Goal: Task Accomplishment & Management: Use online tool/utility

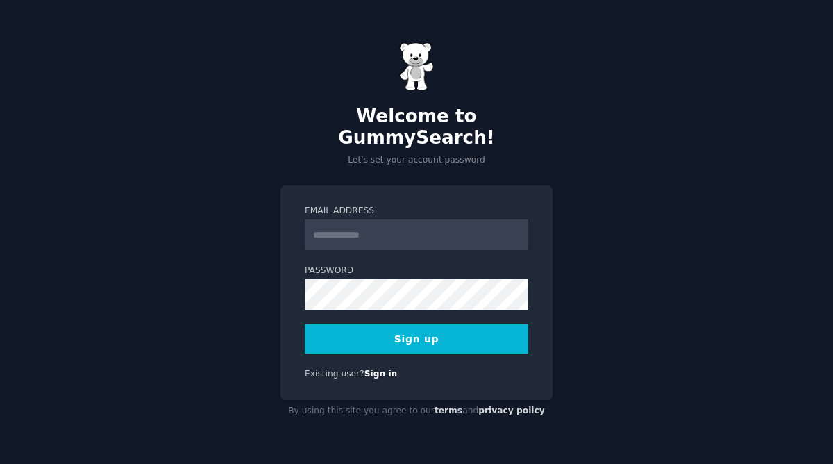
click at [356, 222] on input "Email Address" at bounding box center [417, 234] width 224 height 31
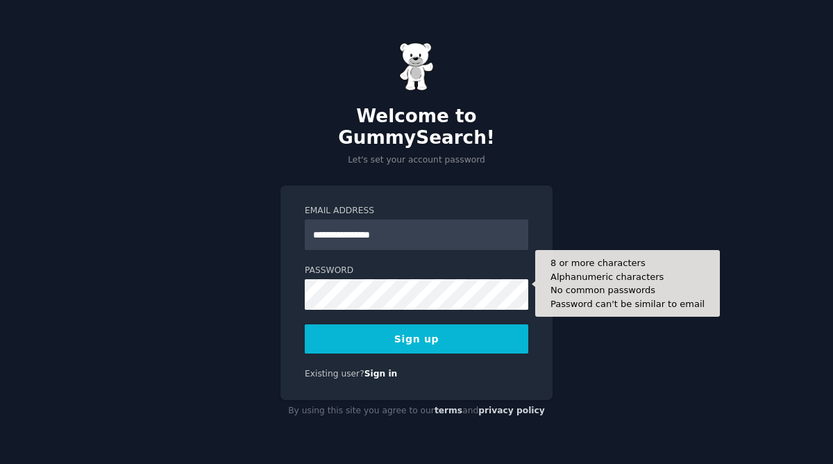
type input "**********"
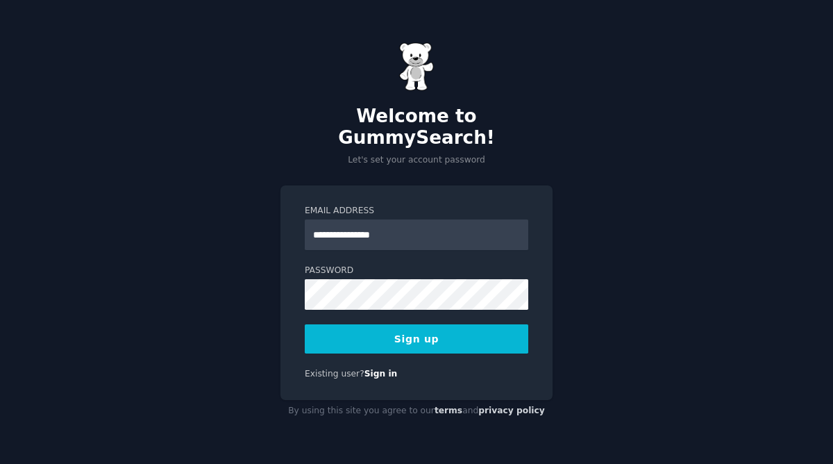
click at [389, 329] on button "Sign up" at bounding box center [417, 338] width 224 height 29
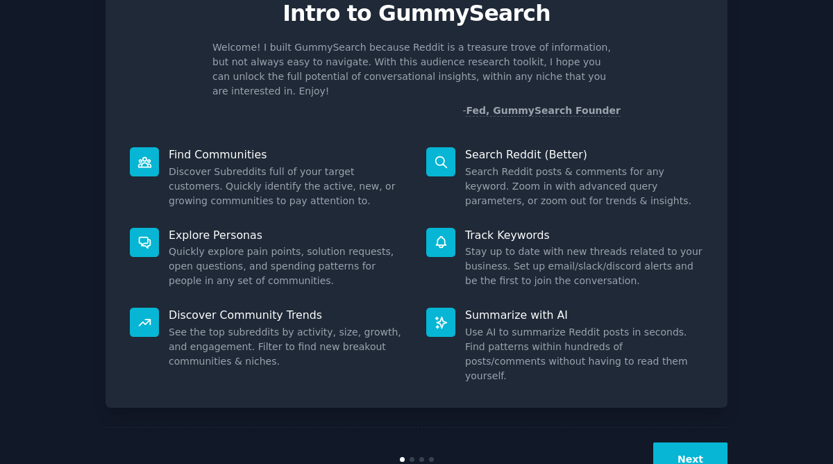
scroll to position [65, 0]
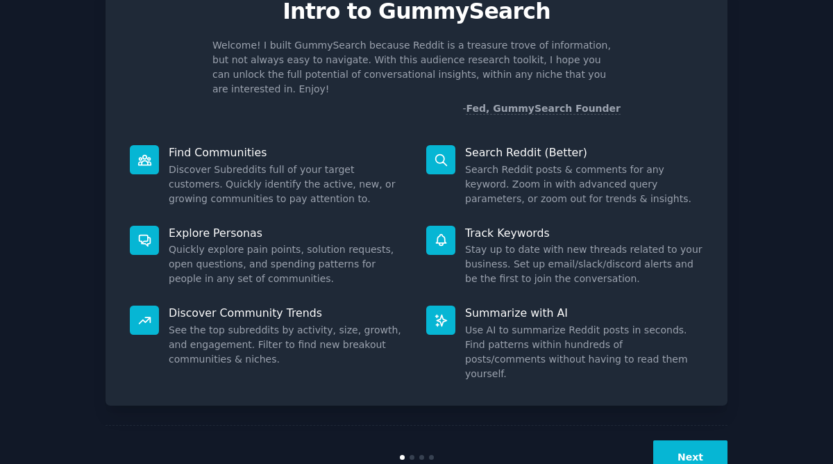
click at [699, 440] on button "Next" at bounding box center [691, 457] width 74 height 34
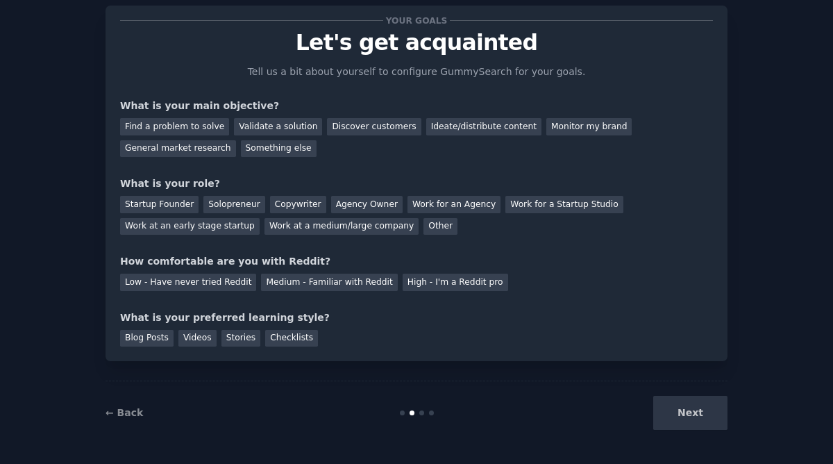
scroll to position [33, 0]
drag, startPoint x: 697, startPoint y: 412, endPoint x: 629, endPoint y: 407, distance: 68.2
click at [630, 407] on div "Next" at bounding box center [624, 413] width 208 height 34
click at [255, 131] on div "Validate a solution" at bounding box center [278, 126] width 88 height 17
click at [356, 132] on div "Discover customers" at bounding box center [374, 126] width 94 height 17
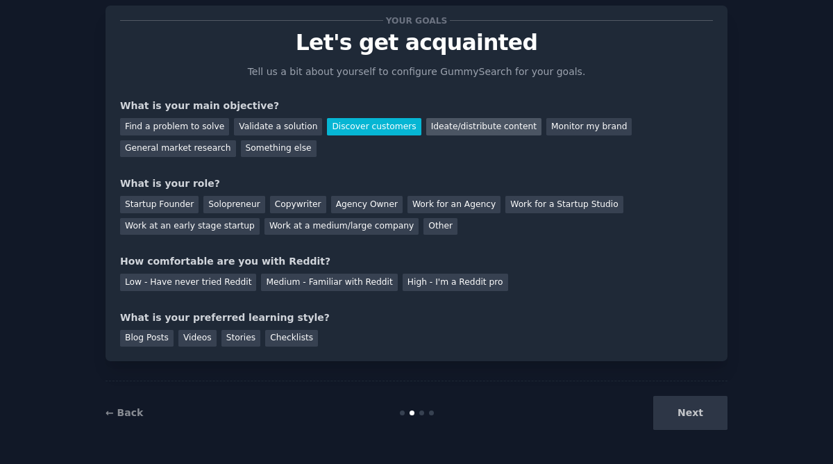
click at [465, 133] on div "Ideate/distribute content" at bounding box center [483, 126] width 115 height 17
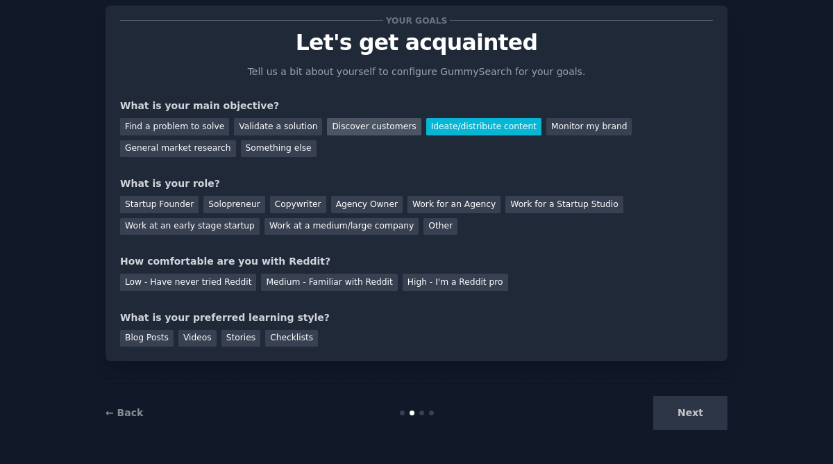
click at [377, 130] on div "Discover customers" at bounding box center [374, 126] width 94 height 17
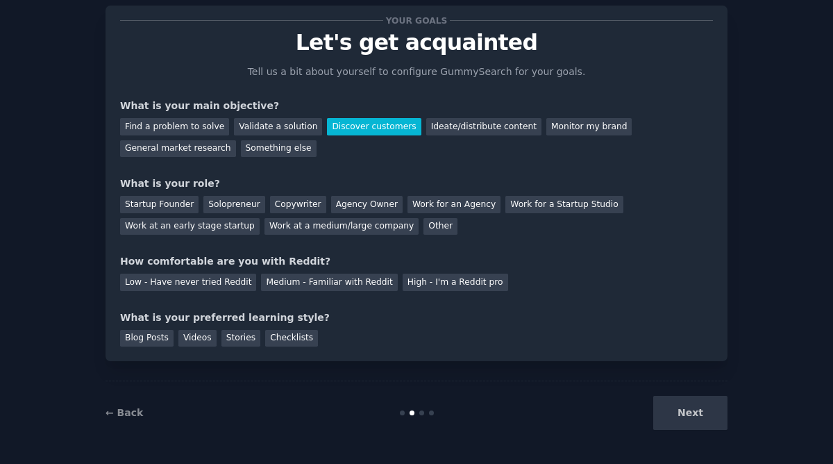
click at [463, 136] on div "Find a problem to solve Validate a solution Discover customers Ideate/distribut…" at bounding box center [416, 135] width 593 height 44
click at [452, 127] on div "Ideate/distribute content" at bounding box center [483, 126] width 115 height 17
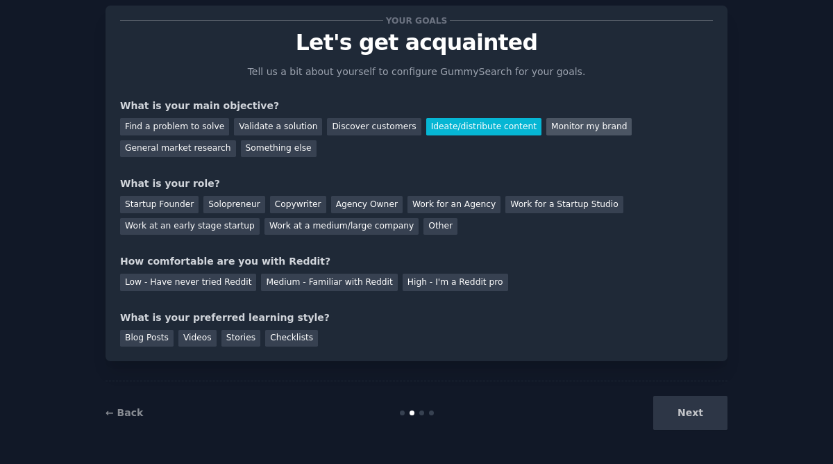
click at [581, 125] on div "Monitor my brand" at bounding box center [589, 126] width 85 height 17
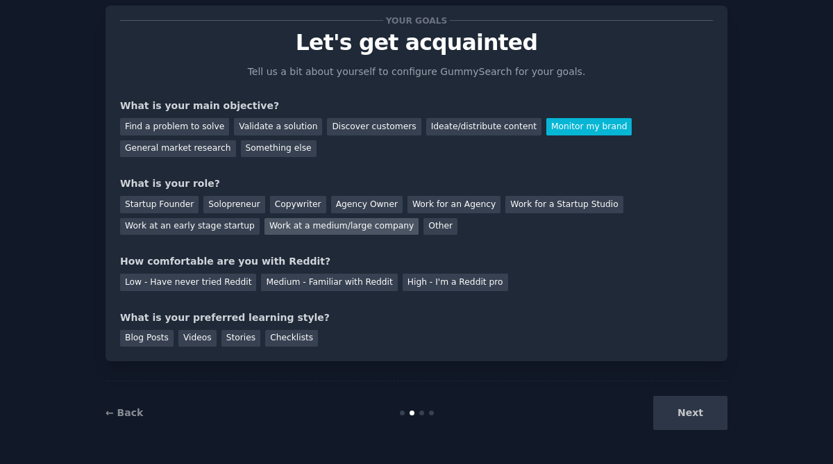
click at [322, 229] on div "Work at a medium/large company" at bounding box center [342, 226] width 154 height 17
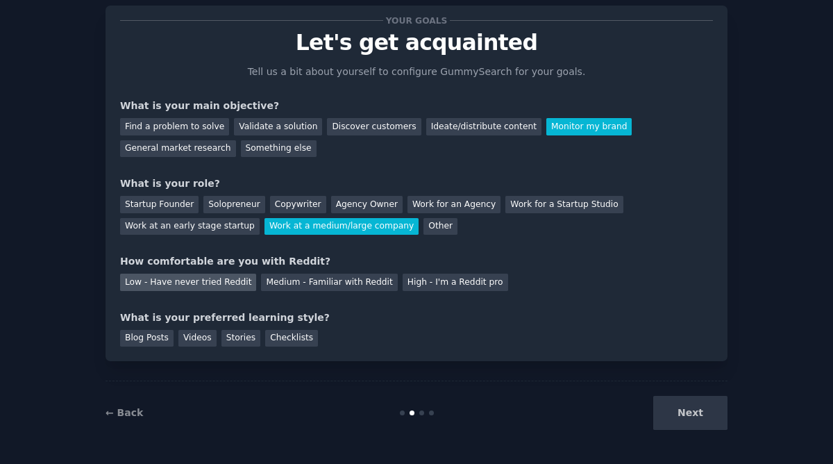
click at [190, 285] on div "Low - Have never tried Reddit" at bounding box center [188, 282] width 136 height 17
click at [136, 344] on div "Blog Posts" at bounding box center [146, 338] width 53 height 17
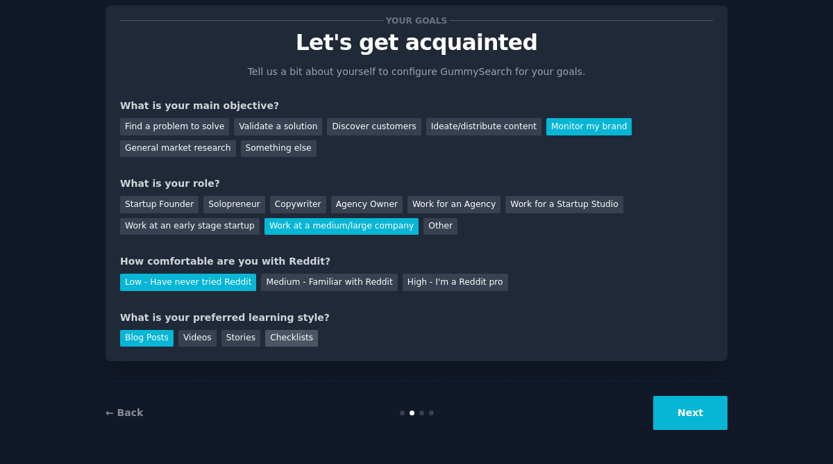
click at [283, 336] on div "Checklists" at bounding box center [291, 338] width 53 height 17
click at [153, 332] on div "Blog Posts" at bounding box center [146, 338] width 53 height 17
click at [694, 415] on button "Next" at bounding box center [691, 413] width 74 height 34
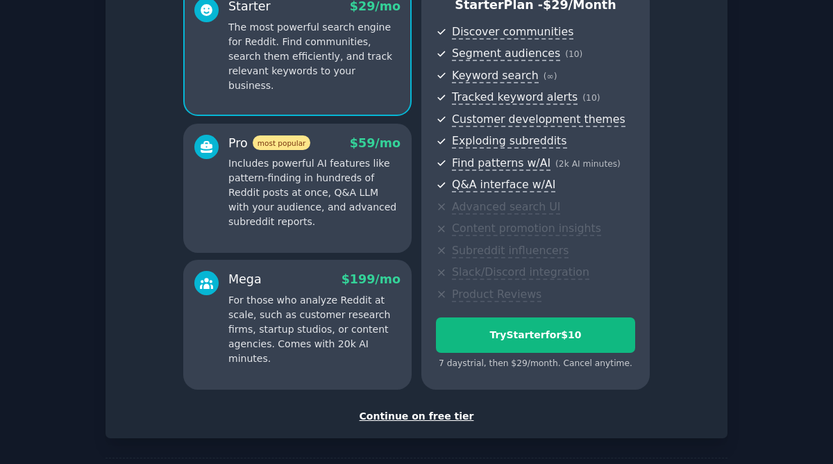
scroll to position [194, 0]
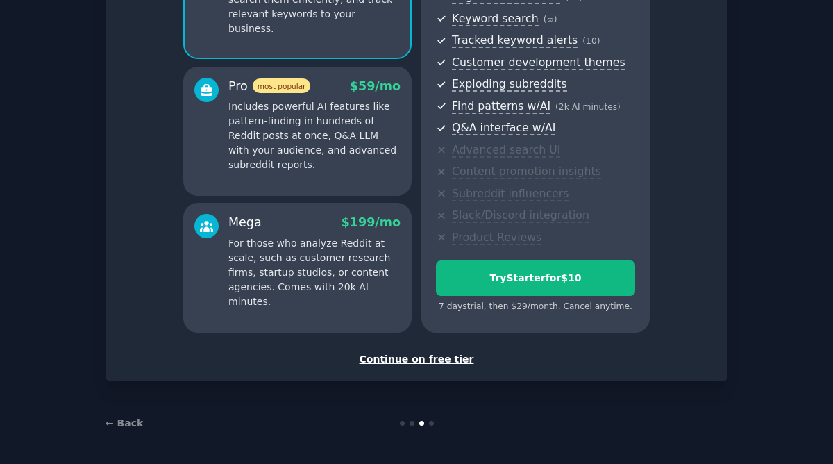
click at [435, 364] on div "Continue on free tier" at bounding box center [416, 359] width 593 height 15
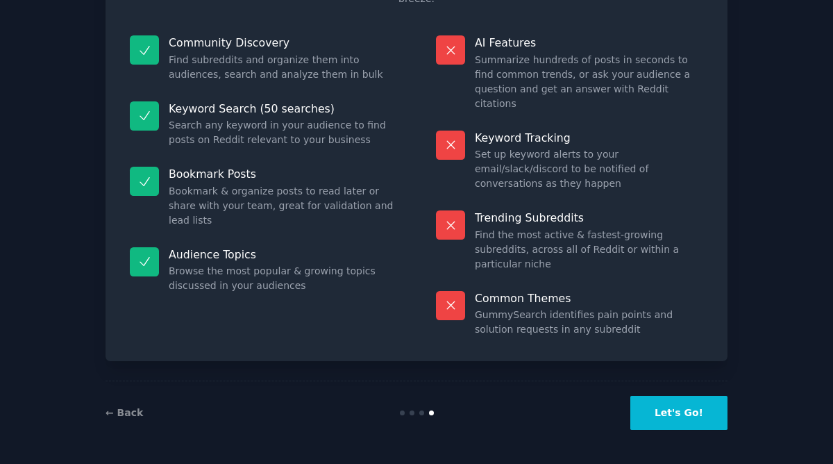
scroll to position [77, 0]
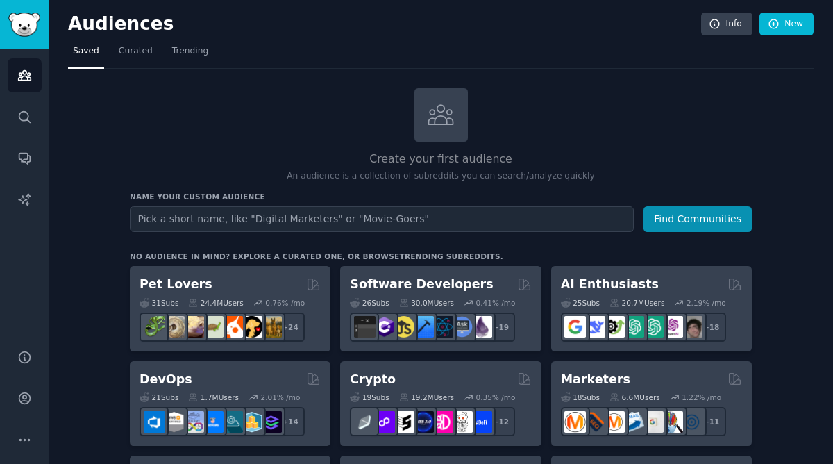
click at [213, 224] on input "text" at bounding box center [382, 219] width 504 height 26
type input "ecommerce merchants"
click at [644, 206] on button "Find Communities" at bounding box center [698, 219] width 108 height 26
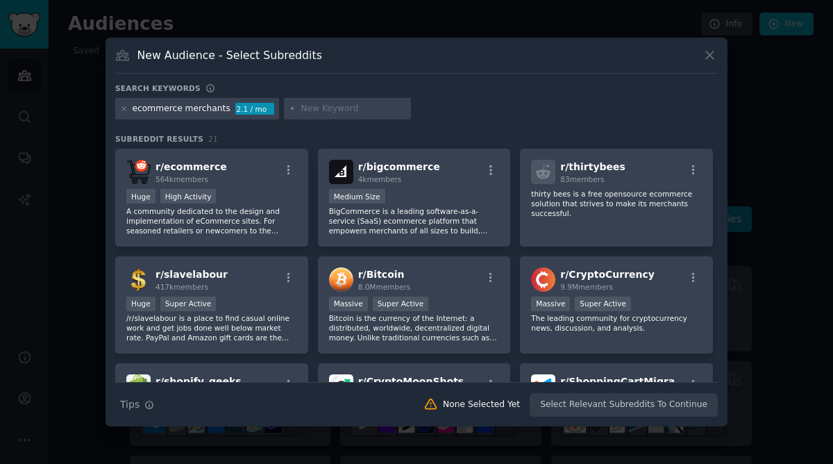
click at [200, 109] on div "ecommerce merchants" at bounding box center [182, 109] width 98 height 13
click at [223, 110] on div "ecommerce merchants" at bounding box center [182, 109] width 98 height 13
drag, startPoint x: 223, startPoint y: 110, endPoint x: 185, endPoint y: 110, distance: 37.5
click at [185, 110] on div "ecommerce merchants" at bounding box center [182, 109] width 98 height 13
click at [117, 110] on div "ecommerce merchants 2.1 / mo" at bounding box center [197, 109] width 164 height 22
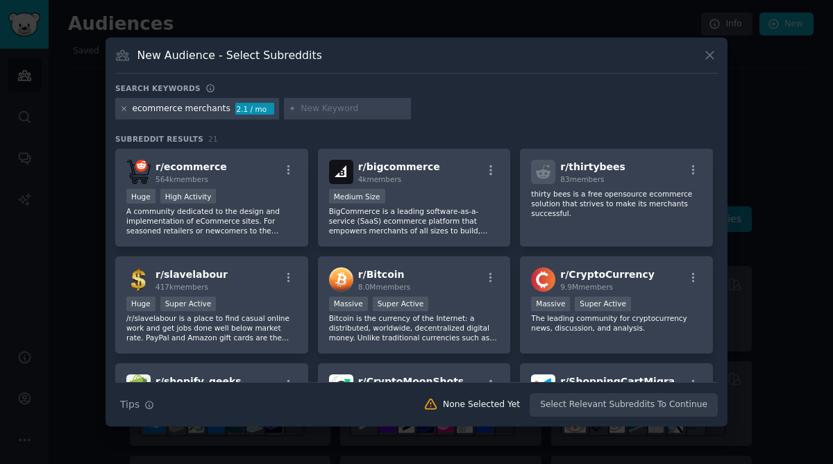
click at [124, 109] on icon at bounding box center [123, 108] width 3 height 3
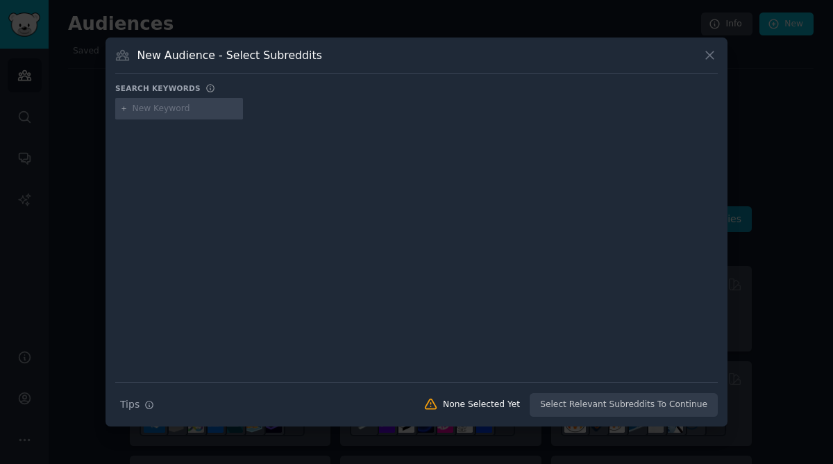
click at [174, 114] on input "text" at bounding box center [186, 109] width 106 height 13
type input "ecommerce reviews"
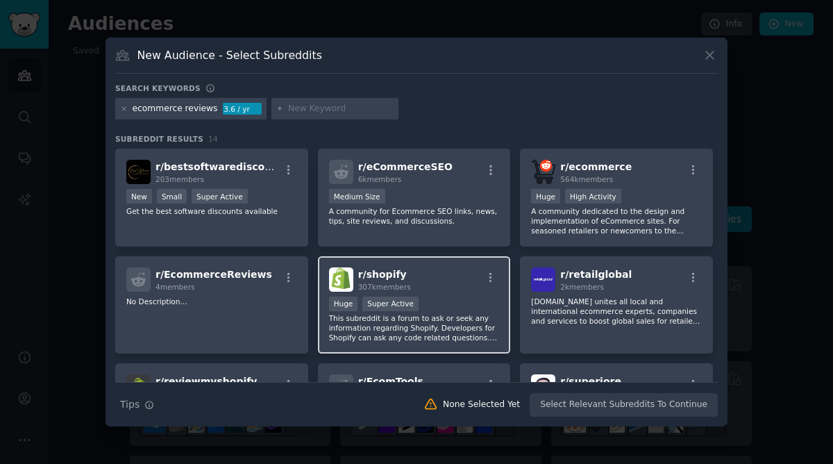
click at [394, 285] on span "307k members" at bounding box center [384, 287] width 53 height 8
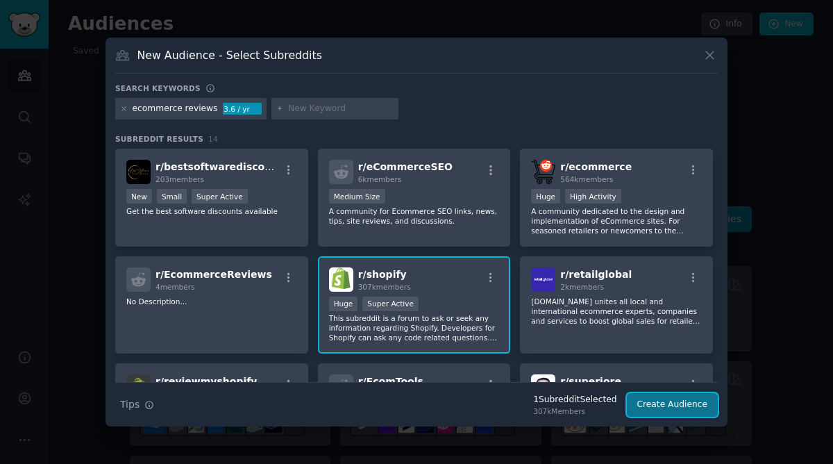
click at [637, 409] on button "Create Audience" at bounding box center [673, 405] width 92 height 24
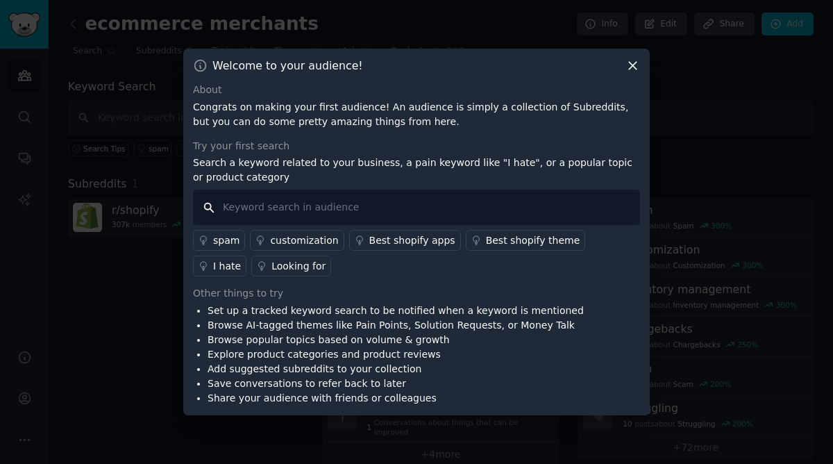
click at [410, 207] on input "text" at bounding box center [416, 207] width 447 height 35
type input "review collection"
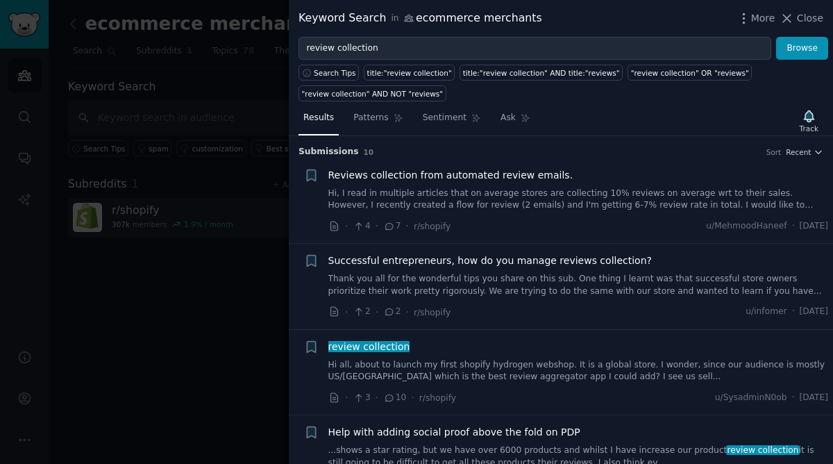
click at [389, 60] on div "Search Tips title:"review collection" title:"review collection" AND title:"revi…" at bounding box center [561, 81] width 545 height 42
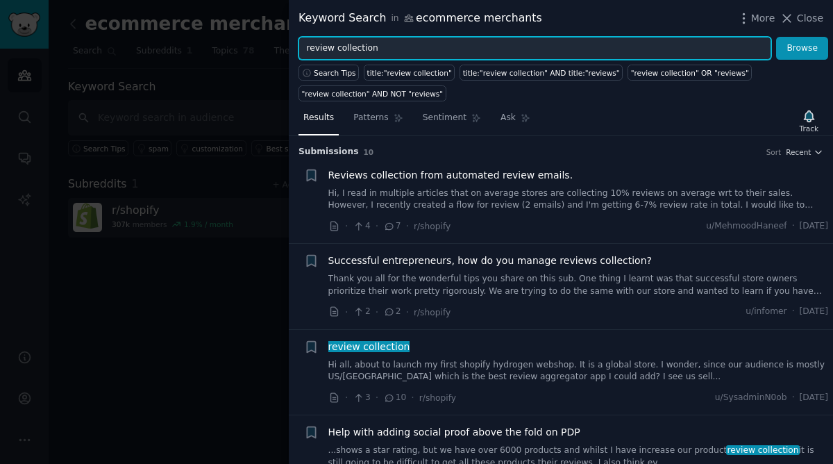
drag, startPoint x: 400, startPoint y: 56, endPoint x: 359, endPoint y: 54, distance: 41.0
click at [359, 54] on input "review collection" at bounding box center [535, 49] width 473 height 24
type input "review c"
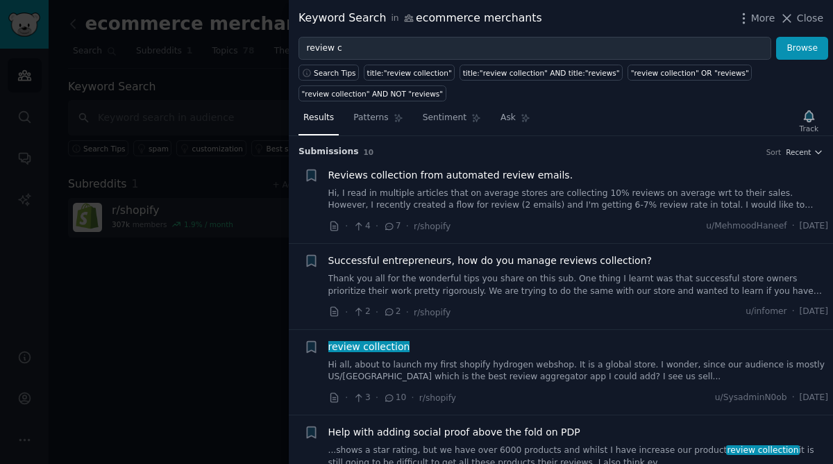
click at [151, 90] on div at bounding box center [416, 232] width 833 height 464
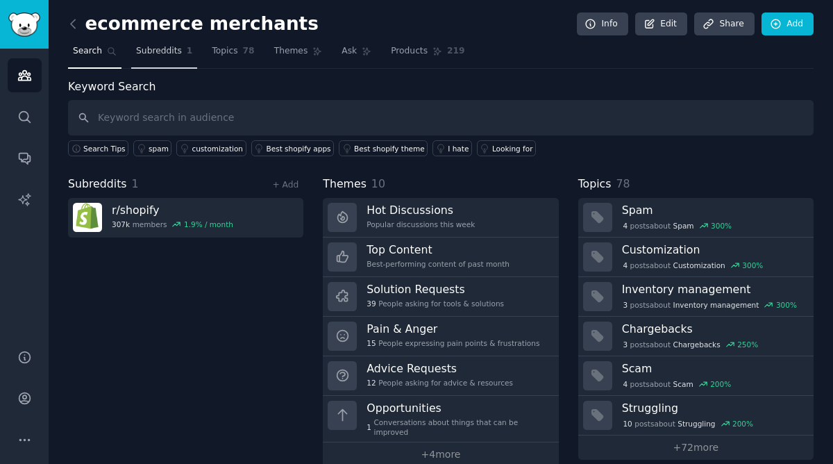
click at [161, 58] on link "Subreddits 1" at bounding box center [164, 54] width 66 height 28
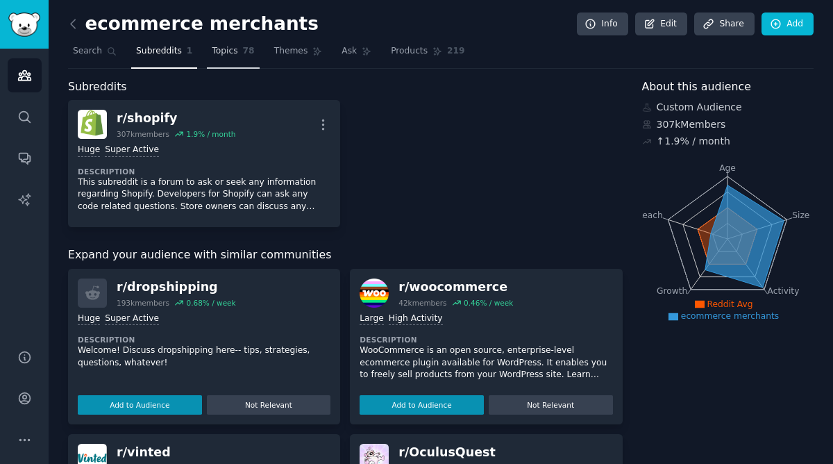
click at [212, 58] on link "Topics 78" at bounding box center [233, 54] width 52 height 28
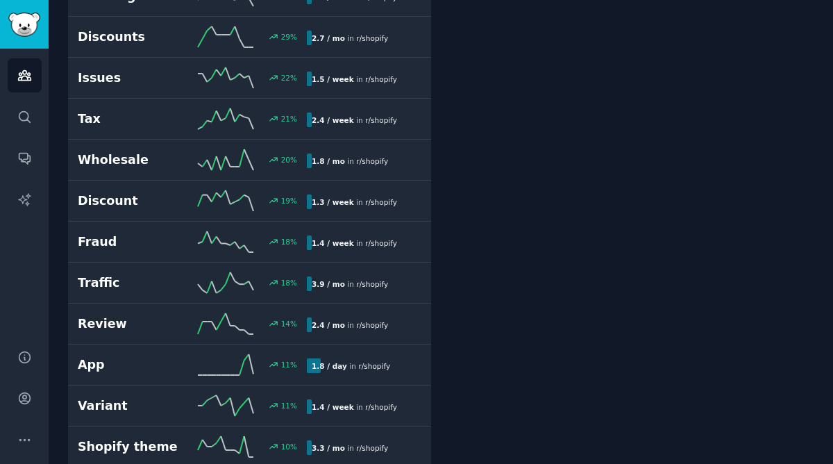
scroll to position [1315, 0]
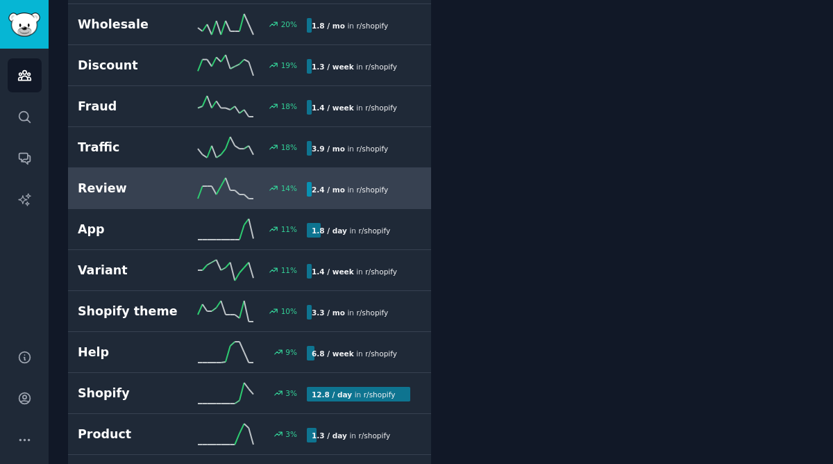
click at [170, 180] on h2 "Review" at bounding box center [135, 188] width 115 height 17
